Goal: Transaction & Acquisition: Book appointment/travel/reservation

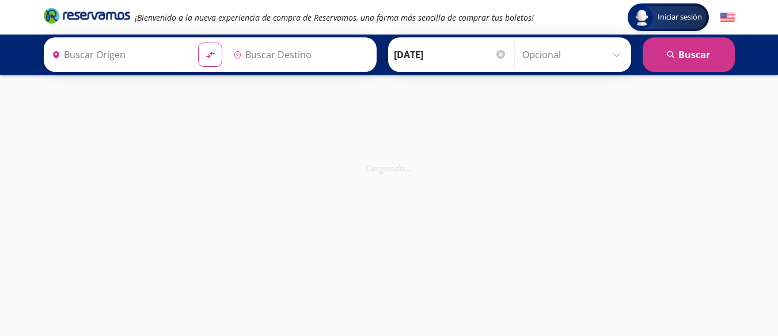
type input "[GEOGRAPHIC_DATA], [GEOGRAPHIC_DATA]"
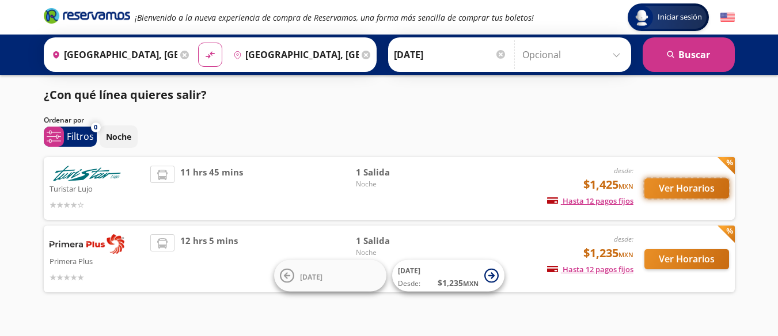
click at [669, 184] on button "Ver Horarios" at bounding box center [686, 189] width 85 height 20
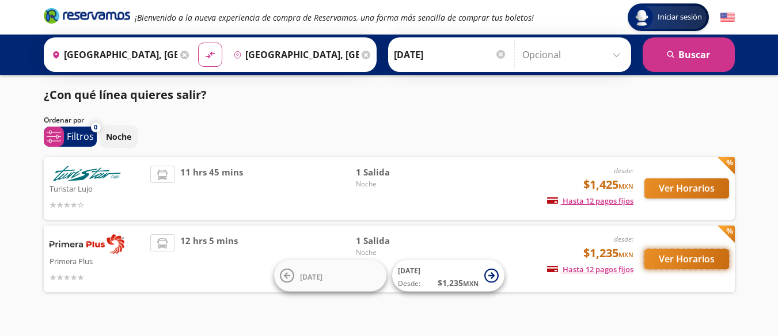
click at [678, 260] on button "Ver Horarios" at bounding box center [686, 259] width 85 height 20
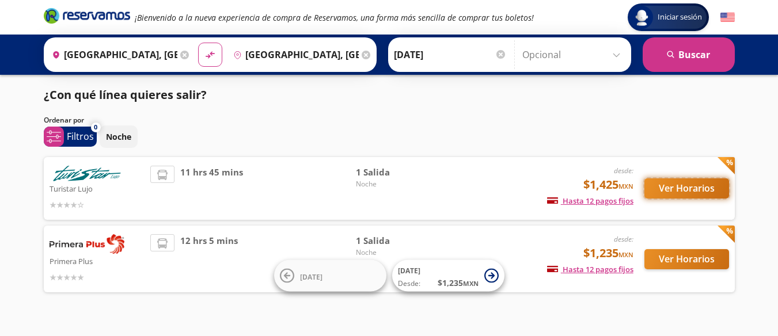
click at [670, 185] on button "Ver Horarios" at bounding box center [686, 189] width 85 height 20
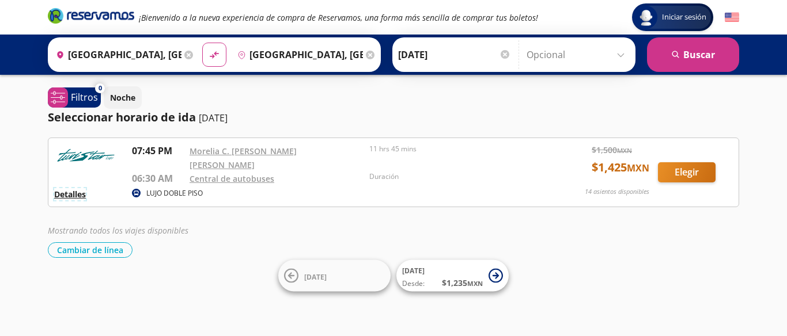
click at [79, 188] on button "Detalles" at bounding box center [70, 194] width 32 height 12
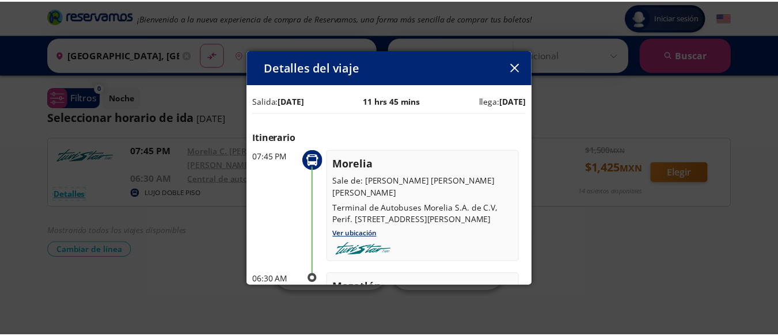
scroll to position [2, 0]
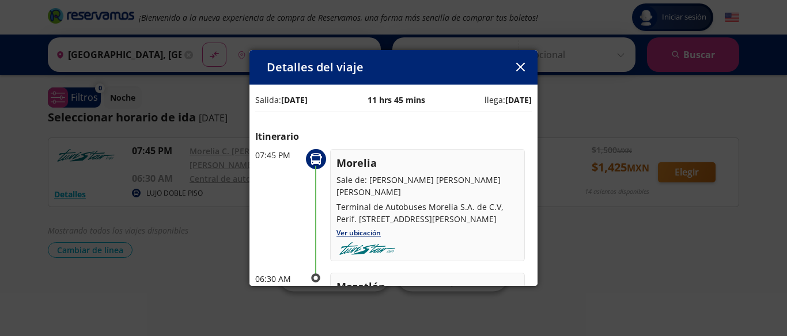
click at [520, 65] on icon "button" at bounding box center [520, 67] width 9 height 9
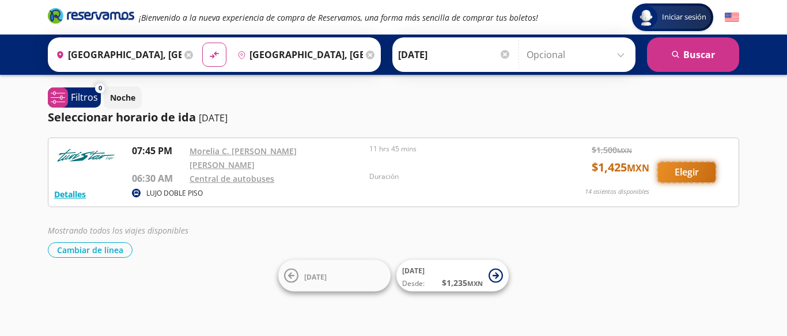
click at [683, 169] on button "Elegir" at bounding box center [687, 172] width 58 height 20
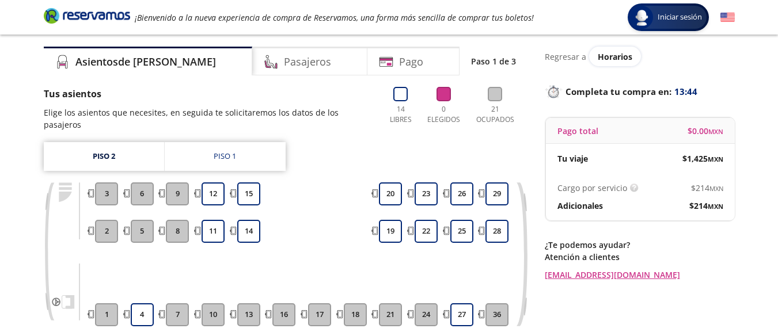
scroll to position [41, 0]
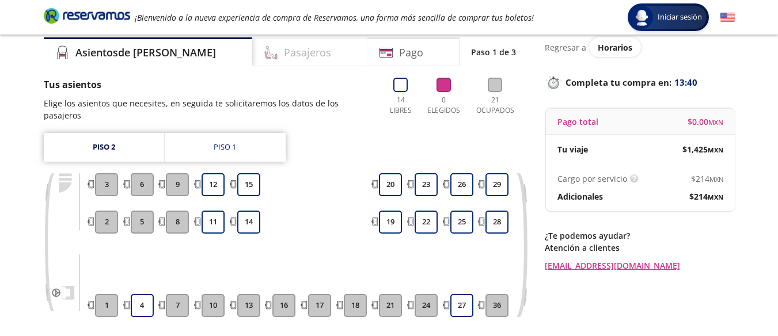
click at [284, 58] on h4 "Pasajeros" at bounding box center [307, 53] width 47 height 16
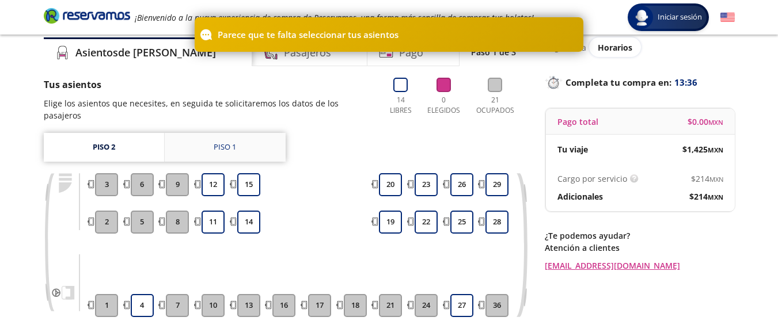
click at [239, 133] on link "Piso 1" at bounding box center [225, 147] width 121 height 29
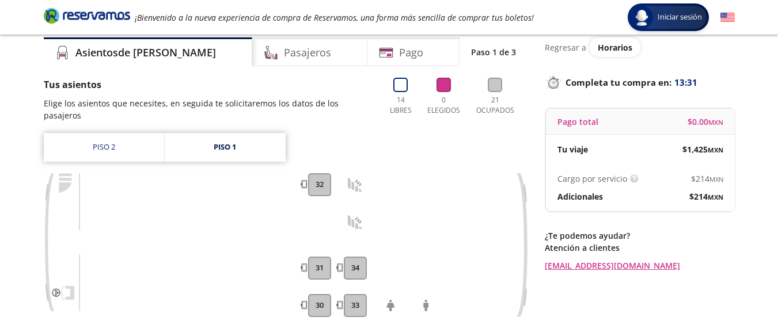
click at [356, 257] on button "34" at bounding box center [355, 268] width 23 height 23
click at [127, 133] on link "Piso 2" at bounding box center [104, 147] width 120 height 29
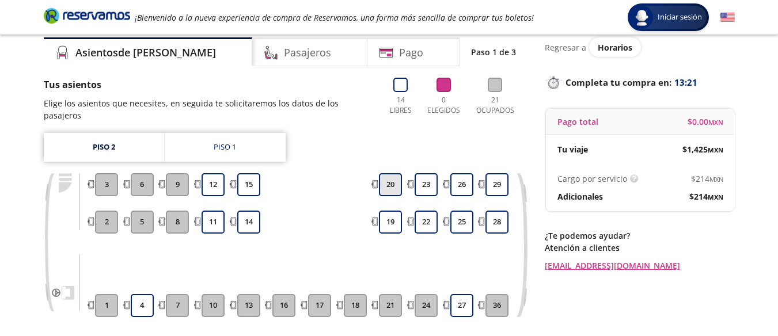
click at [389, 173] on button "20" at bounding box center [390, 184] width 23 height 23
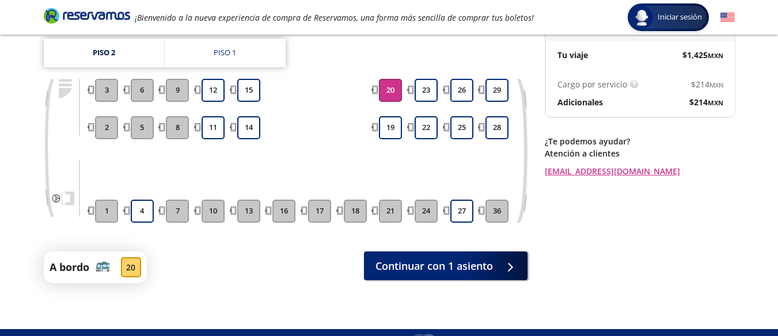
scroll to position [137, 0]
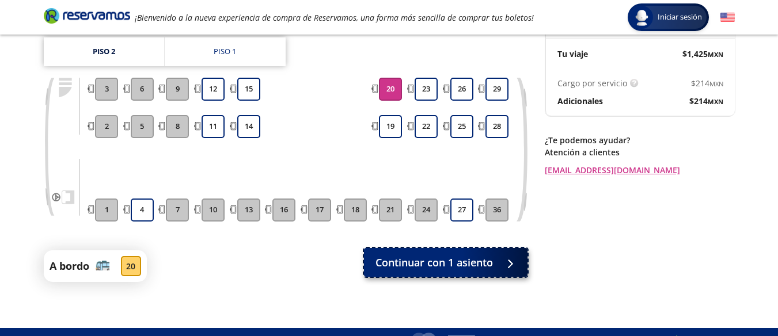
click at [412, 255] on span "Continuar con 1 asiento" at bounding box center [433, 263] width 117 height 16
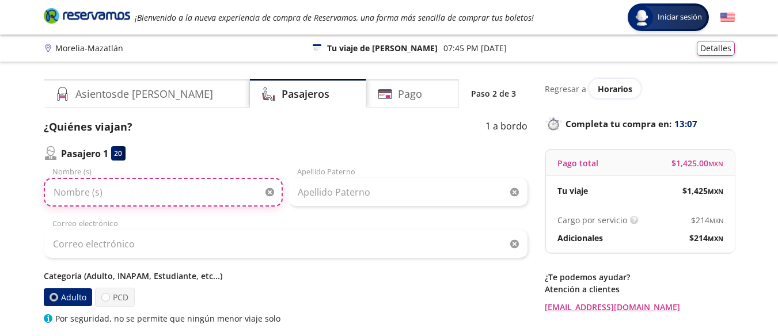
click at [165, 195] on input "Nombre (s)" at bounding box center [163, 192] width 239 height 29
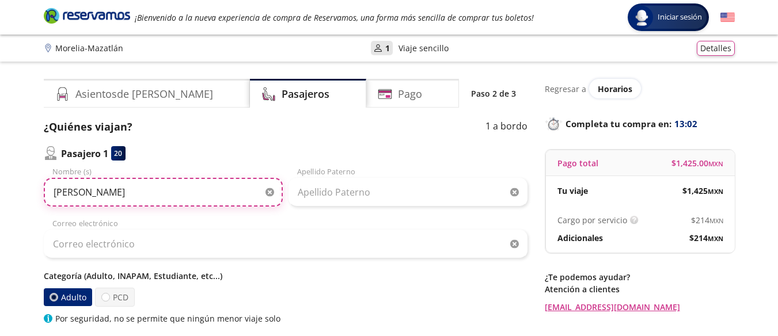
type input "LUIS ENRIQUE"
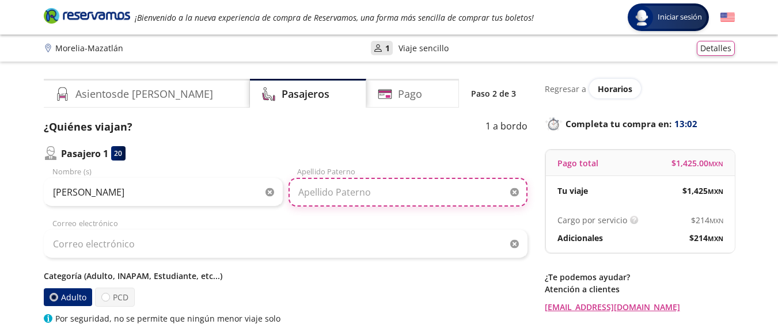
click at [309, 196] on input "Apellido Paterno" at bounding box center [408, 192] width 239 height 29
type input "jimenez bautista"
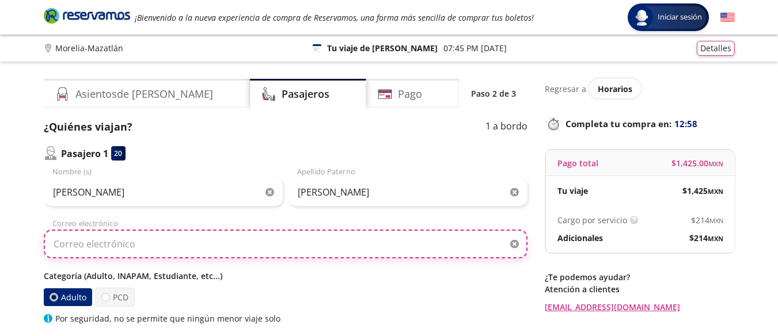
type input "luis_enriquej@hotmail.com"
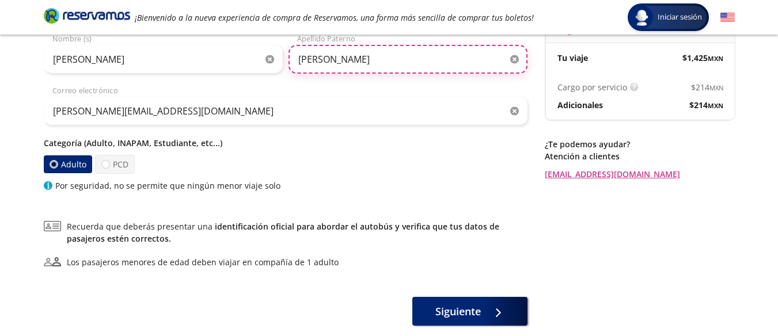
scroll to position [134, 0]
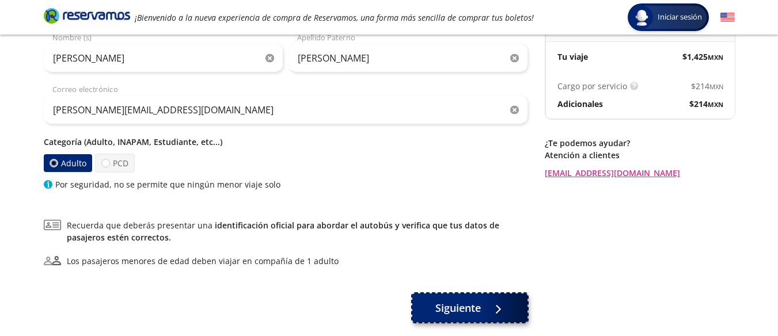
click at [454, 305] on span "Siguiente" at bounding box center [457, 309] width 45 height 16
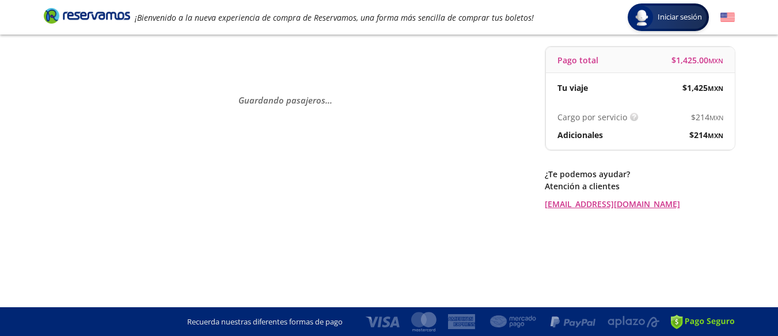
scroll to position [0, 0]
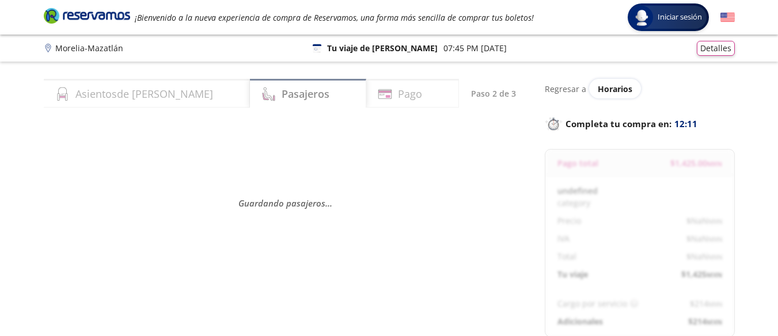
select select "MX"
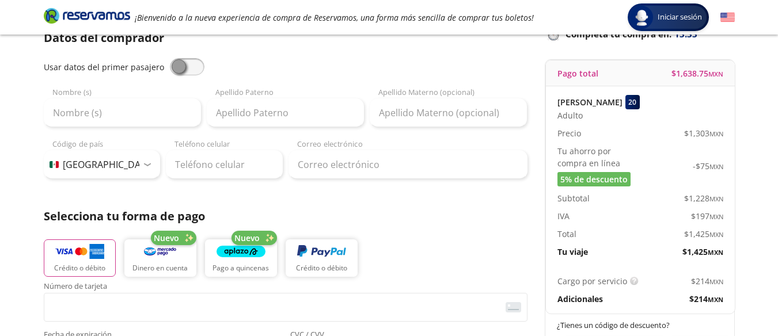
scroll to position [92, 0]
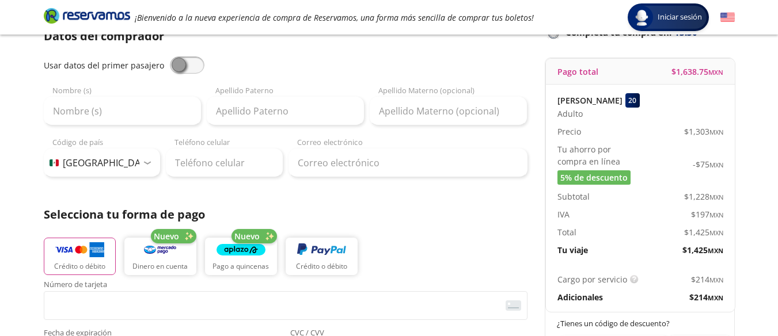
click at [192, 67] on span at bounding box center [187, 64] width 35 height 17
click at [170, 56] on input "checkbox" at bounding box center [170, 56] width 0 height 0
type input "LUIS ENRIQUE"
type input "jimenez bautista"
type input "luis_enriquej@hotmail.com"
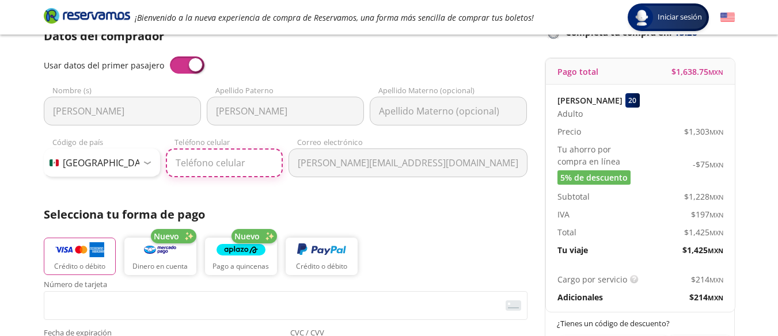
click at [215, 167] on input "Teléfono celular" at bounding box center [224, 163] width 117 height 29
type input "443 330 0659"
click at [180, 68] on span at bounding box center [187, 64] width 35 height 17
click at [170, 56] on input "checkbox" at bounding box center [170, 56] width 0 height 0
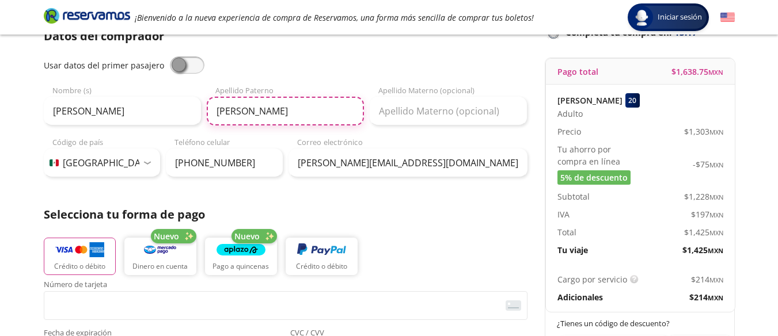
click at [290, 112] on input "jimenez bautista" at bounding box center [285, 111] width 157 height 29
drag, startPoint x: 290, startPoint y: 112, endPoint x: 270, endPoint y: 113, distance: 20.8
click at [270, 113] on input "jimenez bautista" at bounding box center [285, 111] width 157 height 29
type input "jimenez"
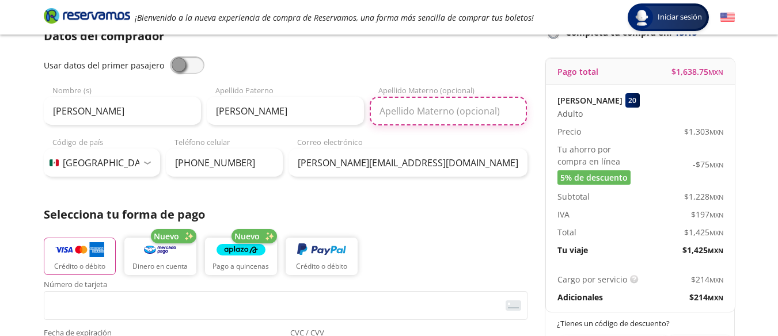
click at [381, 108] on input "Apellido Materno (opcional)" at bounding box center [448, 111] width 157 height 29
paste input "bautista"
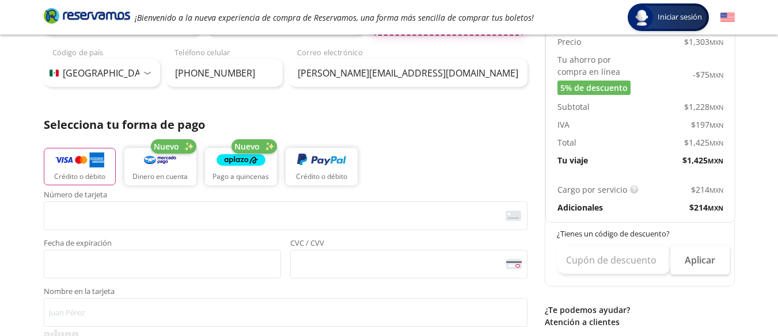
scroll to position [183, 0]
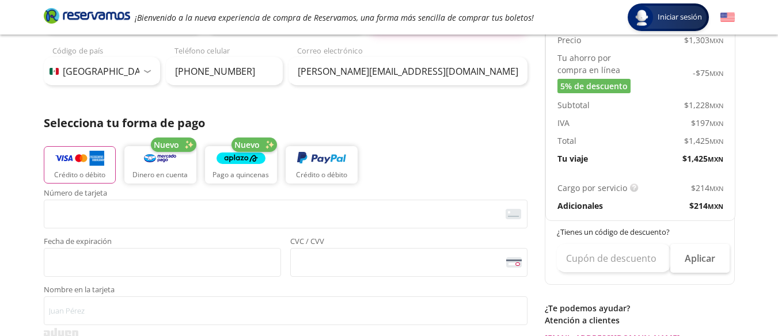
type input "bautista"
click at [79, 162] on img "button" at bounding box center [79, 158] width 49 height 17
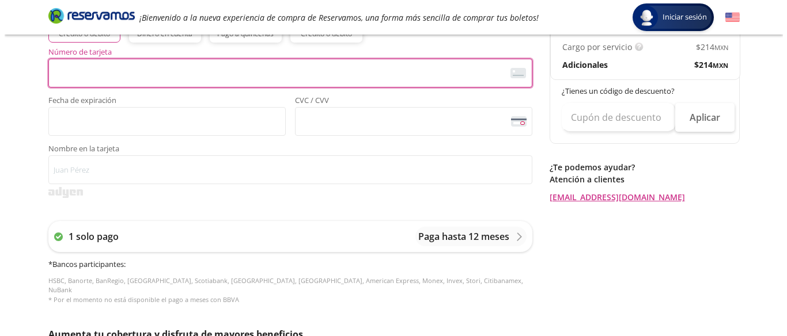
scroll to position [317, 0]
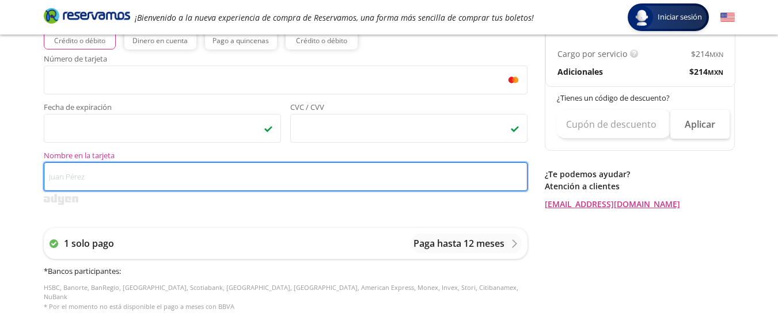
click at [180, 179] on input "Nombre en la tarjeta" at bounding box center [286, 176] width 484 height 29
type input "LUIS E JIMENEZ BAUTISTA"
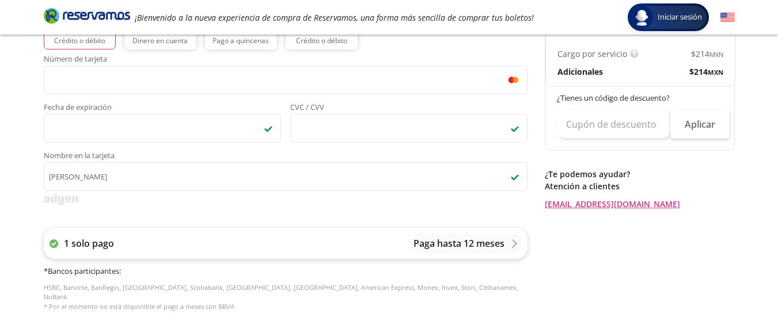
click at [510, 244] on icon at bounding box center [514, 244] width 9 height 9
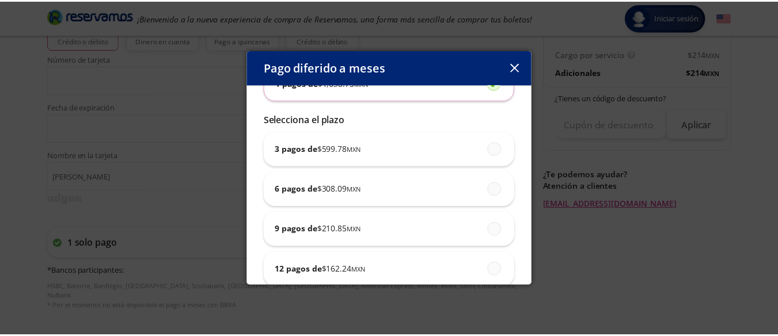
scroll to position [108, 0]
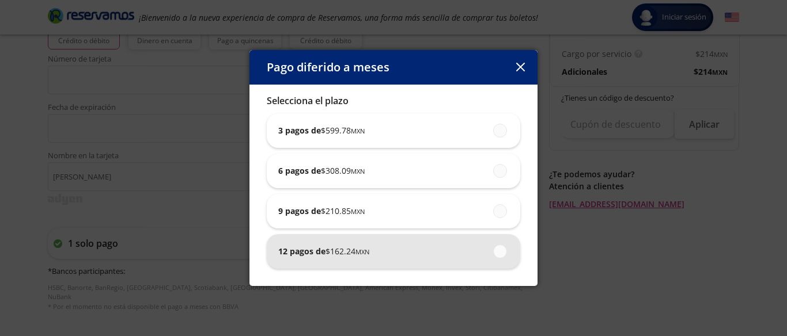
click at [362, 248] on small "MXN" at bounding box center [362, 252] width 14 height 9
click at [493, 248] on input "12 pagos de $ 162.24 MXN" at bounding box center [496, 251] width 7 height 7
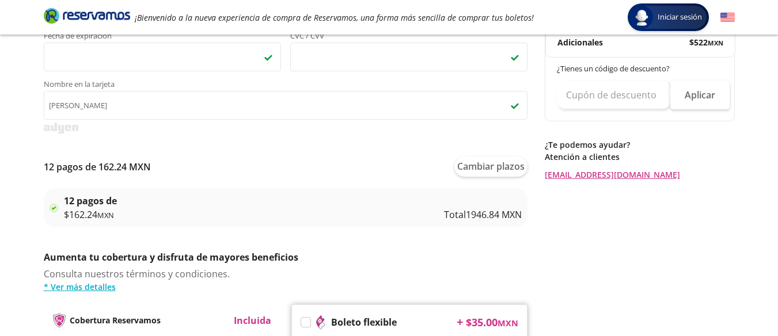
scroll to position [387, 0]
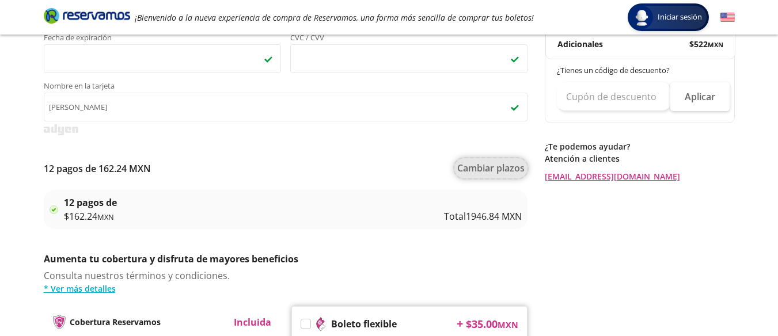
click at [476, 169] on button "Cambiar plazos" at bounding box center [490, 168] width 73 height 20
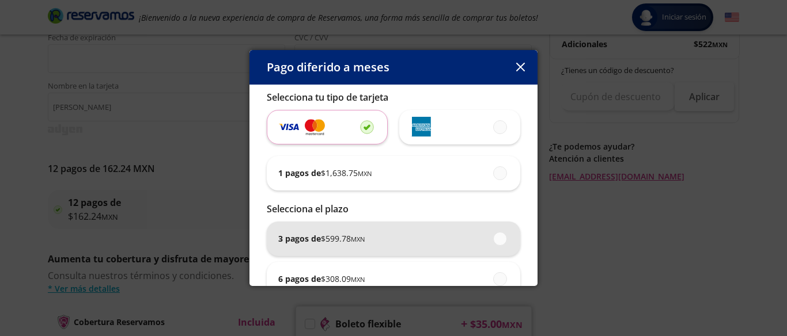
click at [363, 235] on small "MXN" at bounding box center [358, 239] width 14 height 9
click at [493, 235] on input "3 pagos de $ 599.78 MXN" at bounding box center [496, 238] width 7 height 7
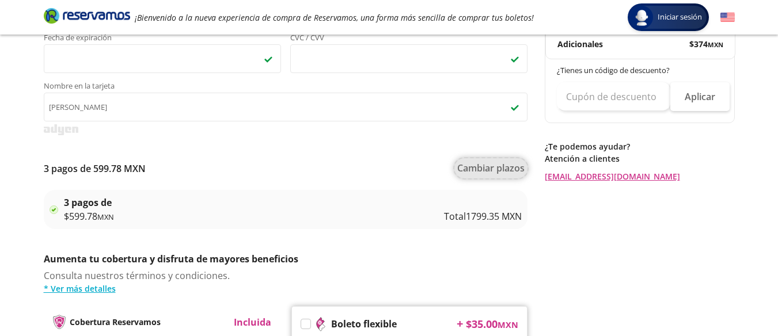
click at [485, 171] on button "Cambiar plazos" at bounding box center [490, 168] width 73 height 20
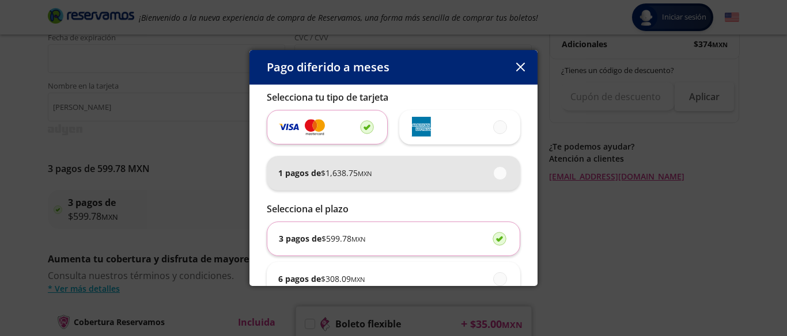
click at [422, 172] on div "1 pagos de $ 1,638.75 MXN" at bounding box center [393, 173] width 230 height 35
click at [493, 172] on input "1 pagos de $ 1,638.75 MXN" at bounding box center [496, 172] width 7 height 7
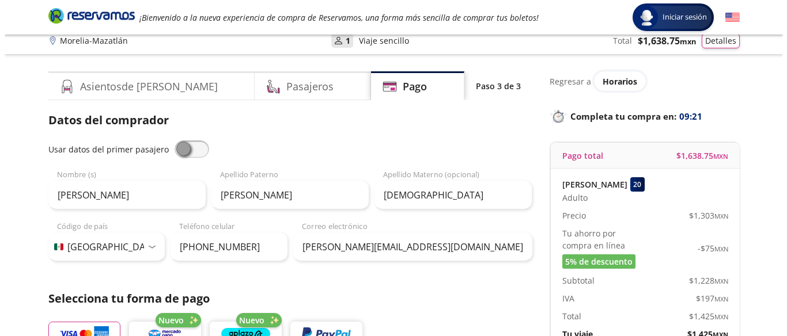
scroll to position [0, 0]
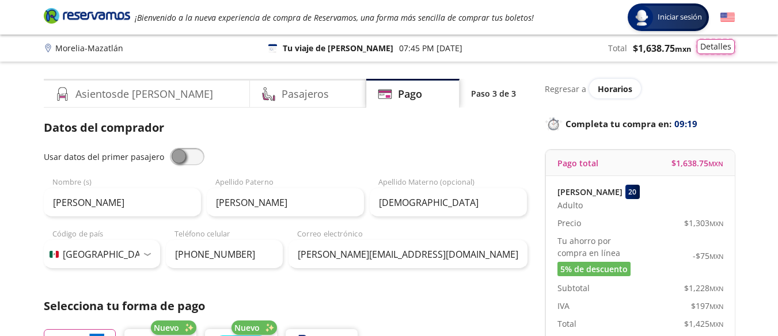
click at [718, 45] on button "Detalles" at bounding box center [716, 46] width 38 height 15
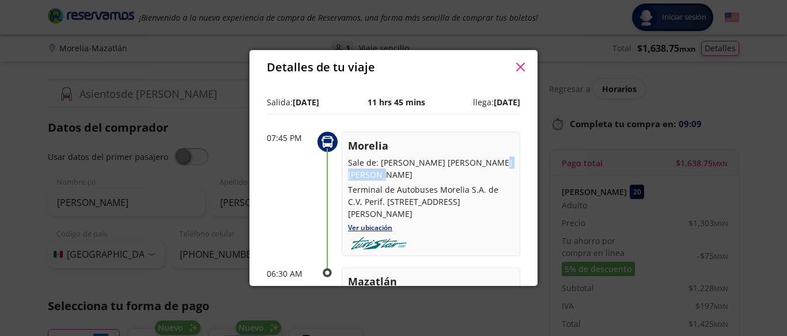
drag, startPoint x: 537, startPoint y: 155, endPoint x: 534, endPoint y: 162, distance: 7.7
click at [537, 169] on div "Detalles de tu viaje Pago total $ 1,638.75 MXN LUIS ENRIQUE jimenez bautista 20…" at bounding box center [393, 168] width 787 height 336
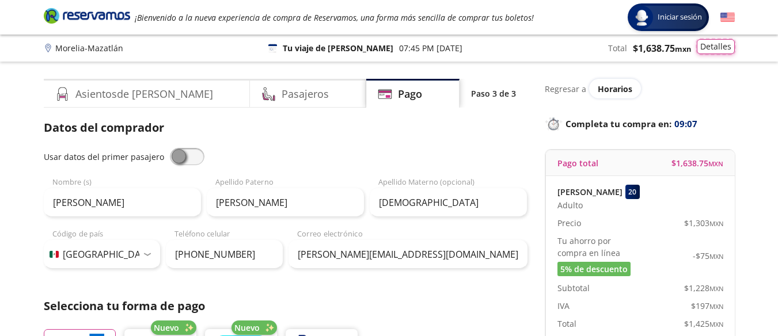
click at [715, 47] on button "Detalles" at bounding box center [716, 46] width 38 height 15
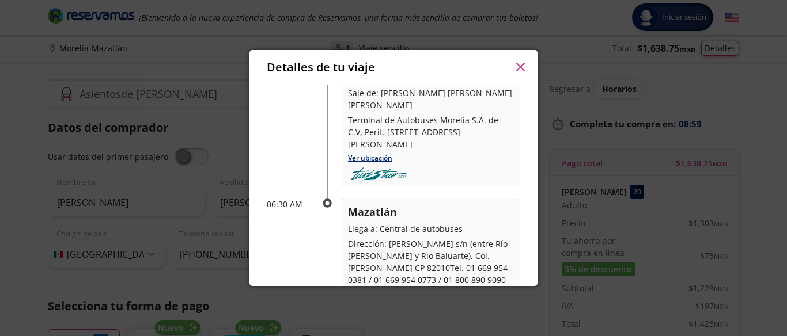
scroll to position [73, 0]
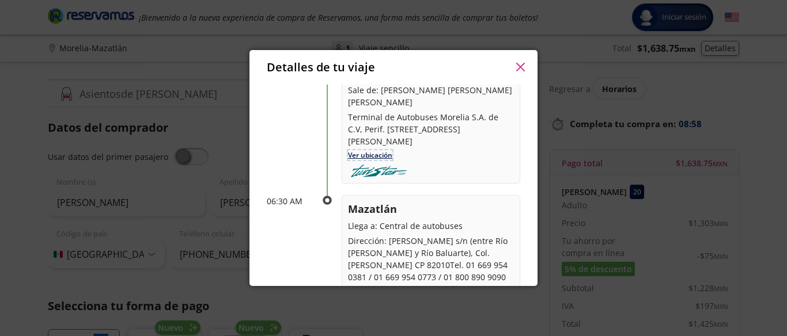
click at [376, 160] on link "Ver ubicación" at bounding box center [370, 155] width 44 height 10
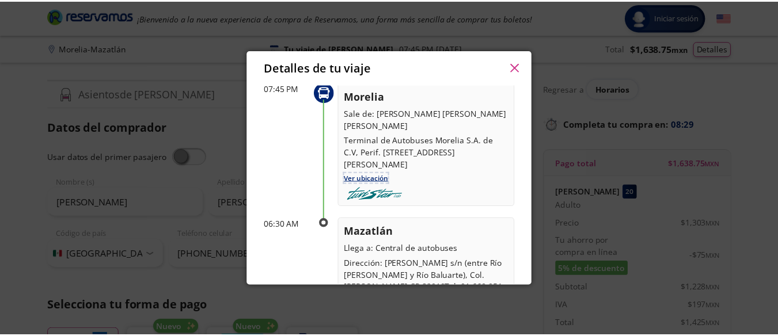
scroll to position [45, 0]
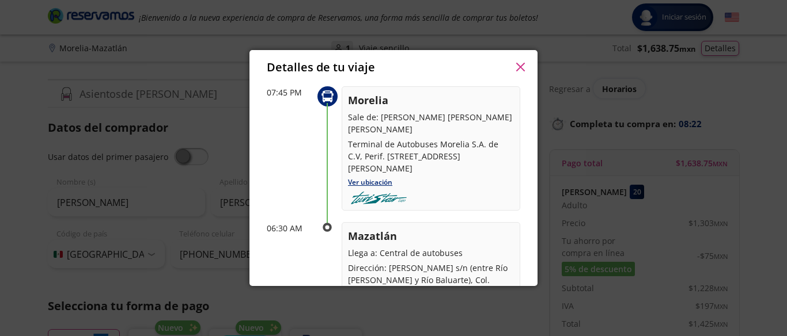
click at [521, 66] on icon "button" at bounding box center [519, 67] width 9 height 9
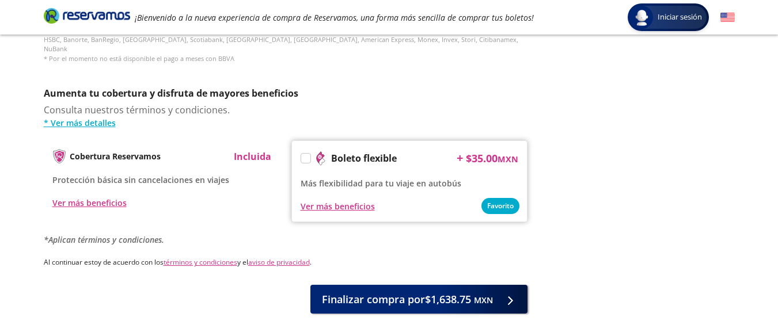
scroll to position [578, 0]
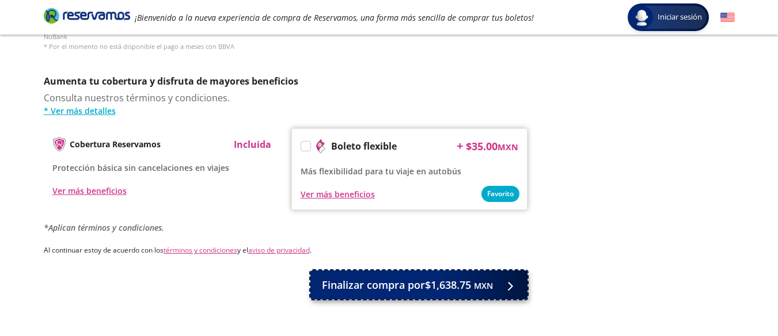
click at [440, 278] on span "Finalizar compra por $1,638.75 MXN" at bounding box center [407, 286] width 171 height 16
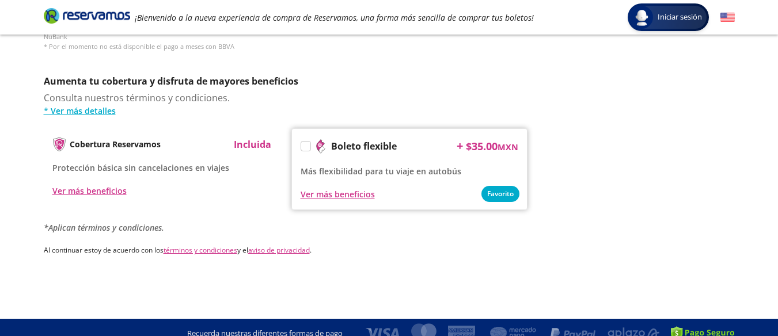
scroll to position [0, 0]
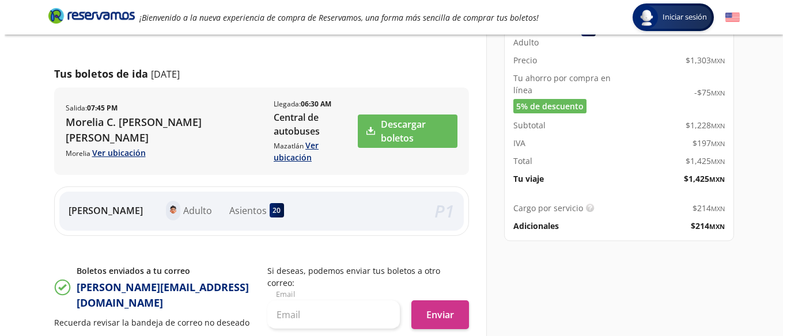
scroll to position [163, 0]
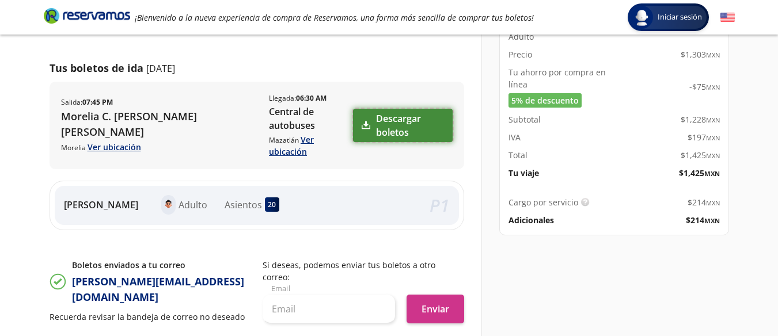
click at [390, 123] on link "Descargar boletos" at bounding box center [403, 125] width 100 height 33
